Goal: Information Seeking & Learning: Find specific fact

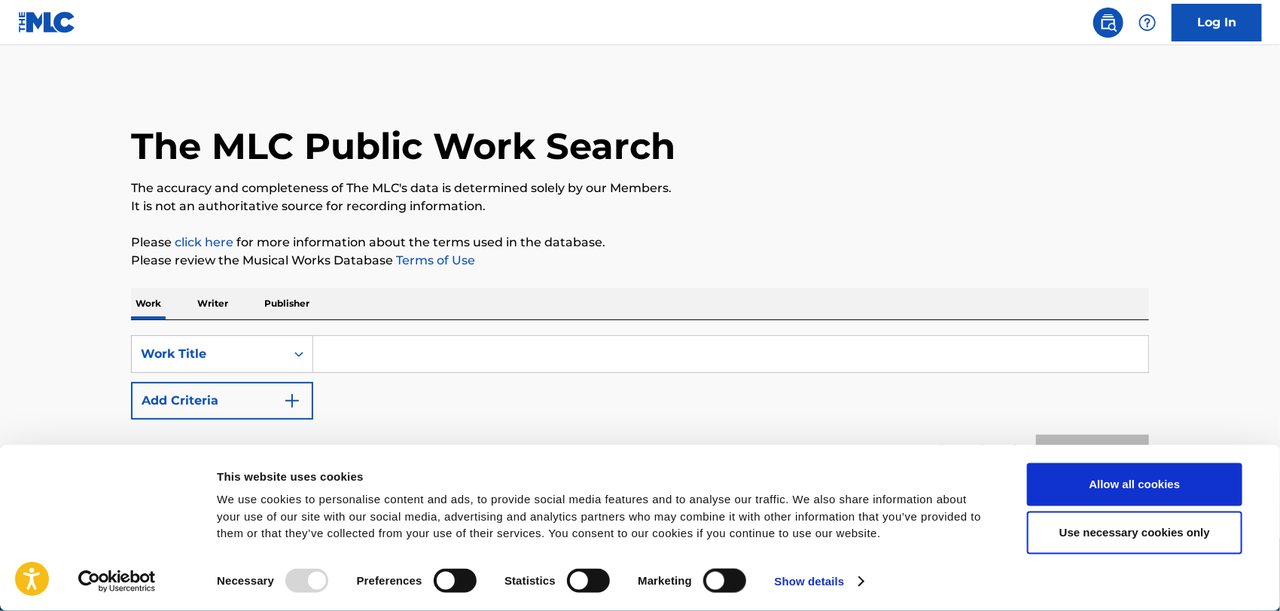
click at [447, 342] on input "Search Form" at bounding box center [730, 354] width 835 height 36
paste input "WHO ARE YOU?"
type input "WHO ARE YOU?"
click at [244, 401] on button "Add Criteria" at bounding box center [222, 401] width 182 height 38
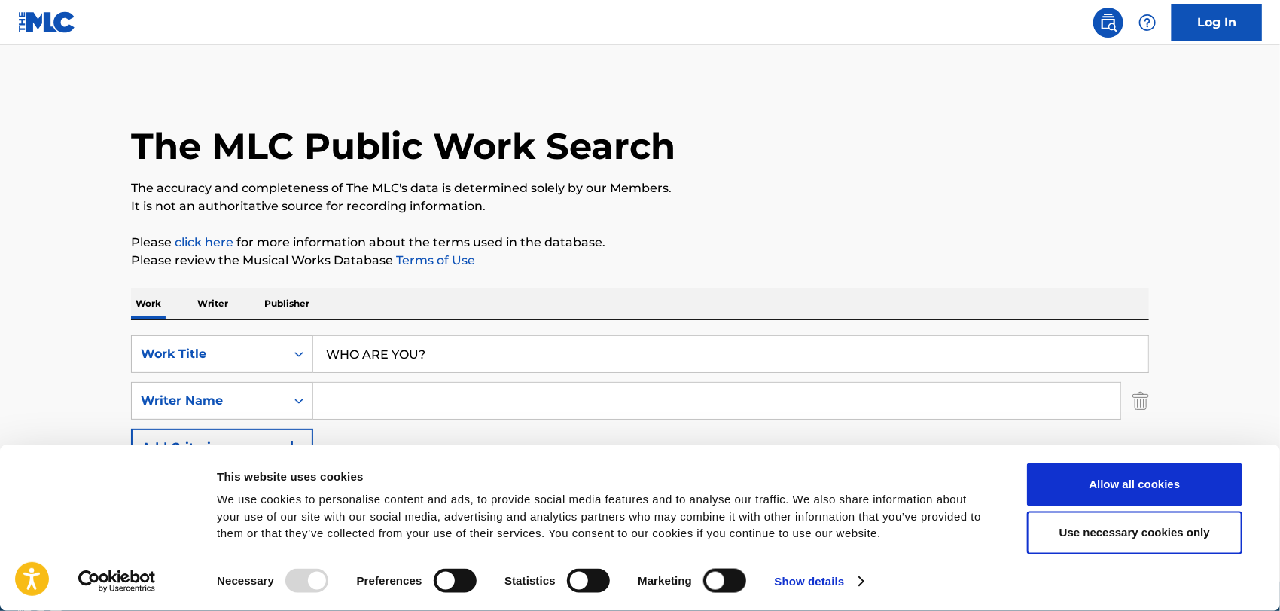
click at [442, 393] on input "Search Form" at bounding box center [716, 401] width 807 height 36
paste input "[PERSON_NAME]"
type input "[PERSON_NAME]"
click at [1068, 495] on button "Allow all cookies" at bounding box center [1134, 484] width 215 height 43
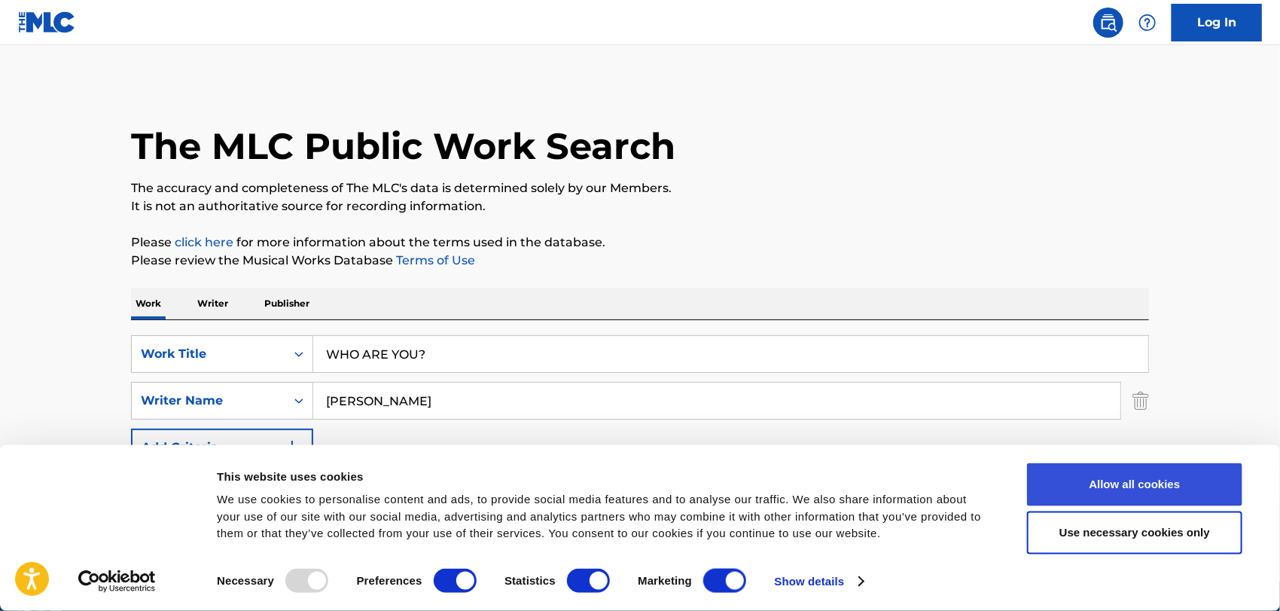
checkbox input "true"
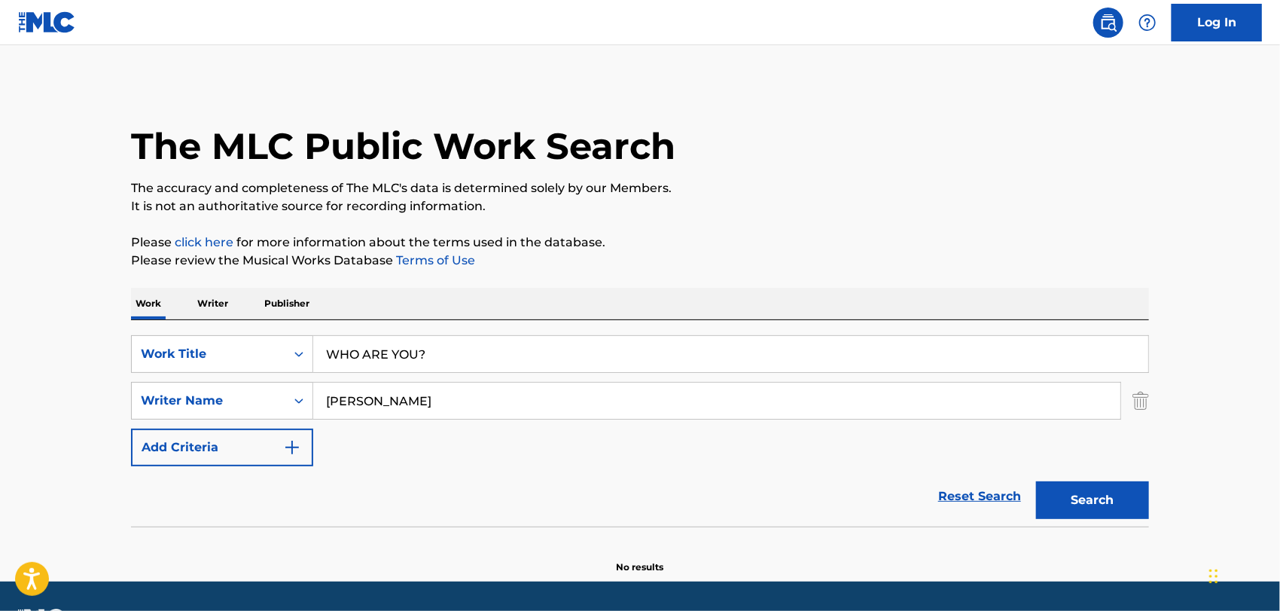
click at [1048, 504] on button "Search" at bounding box center [1092, 500] width 113 height 38
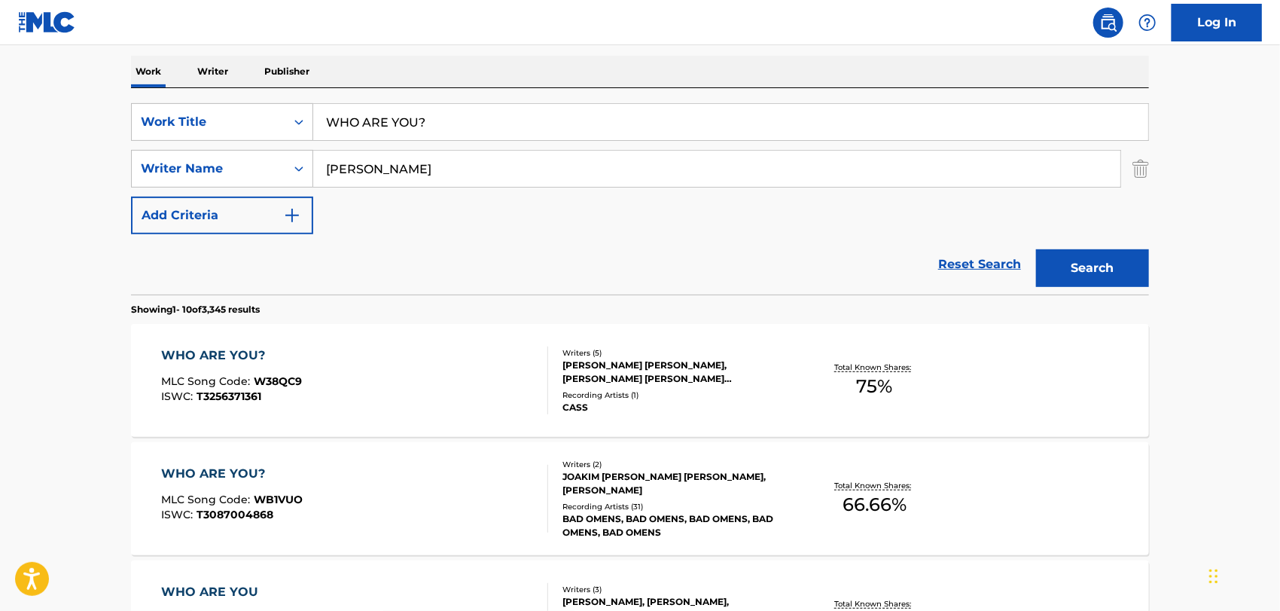
scroll to position [259, 0]
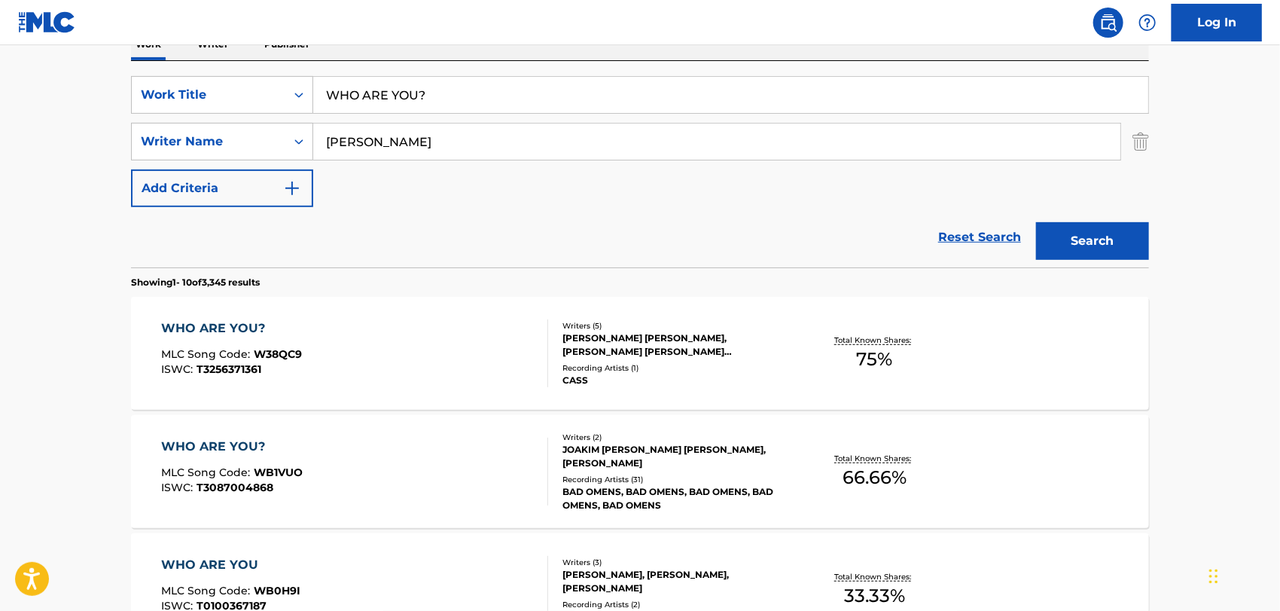
click at [315, 445] on div "WHO ARE YOU? MLC Song Code : WB1VUO ISWC : T3087004868" at bounding box center [355, 472] width 387 height 68
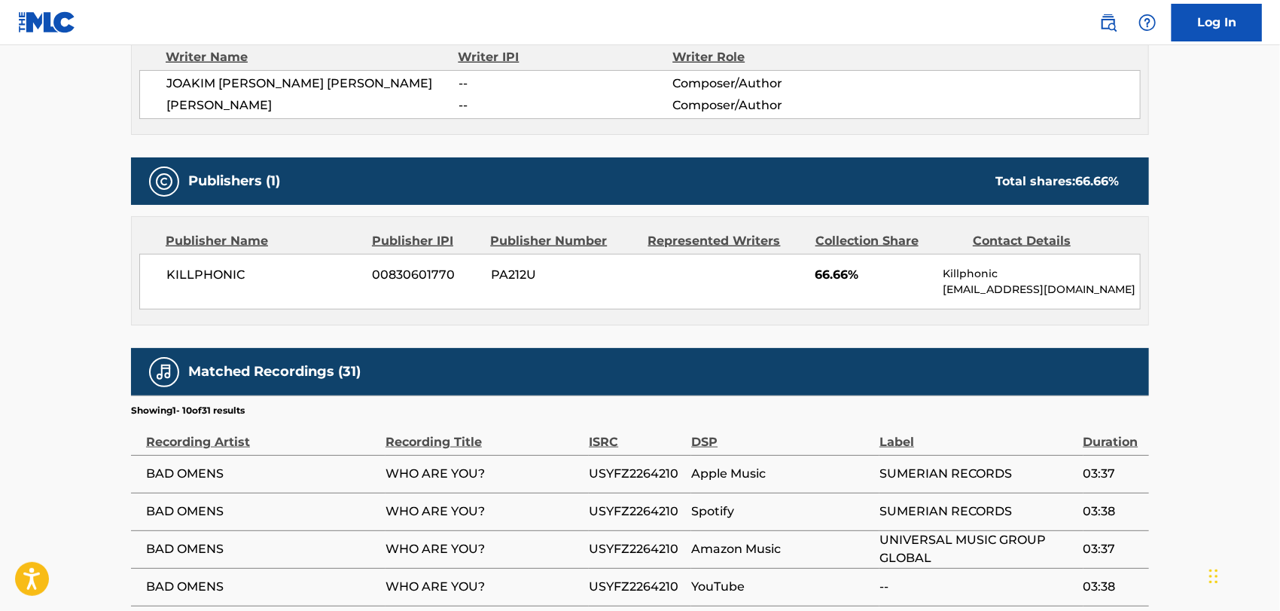
scroll to position [222, 0]
